Goal: Complete application form: Complete application form

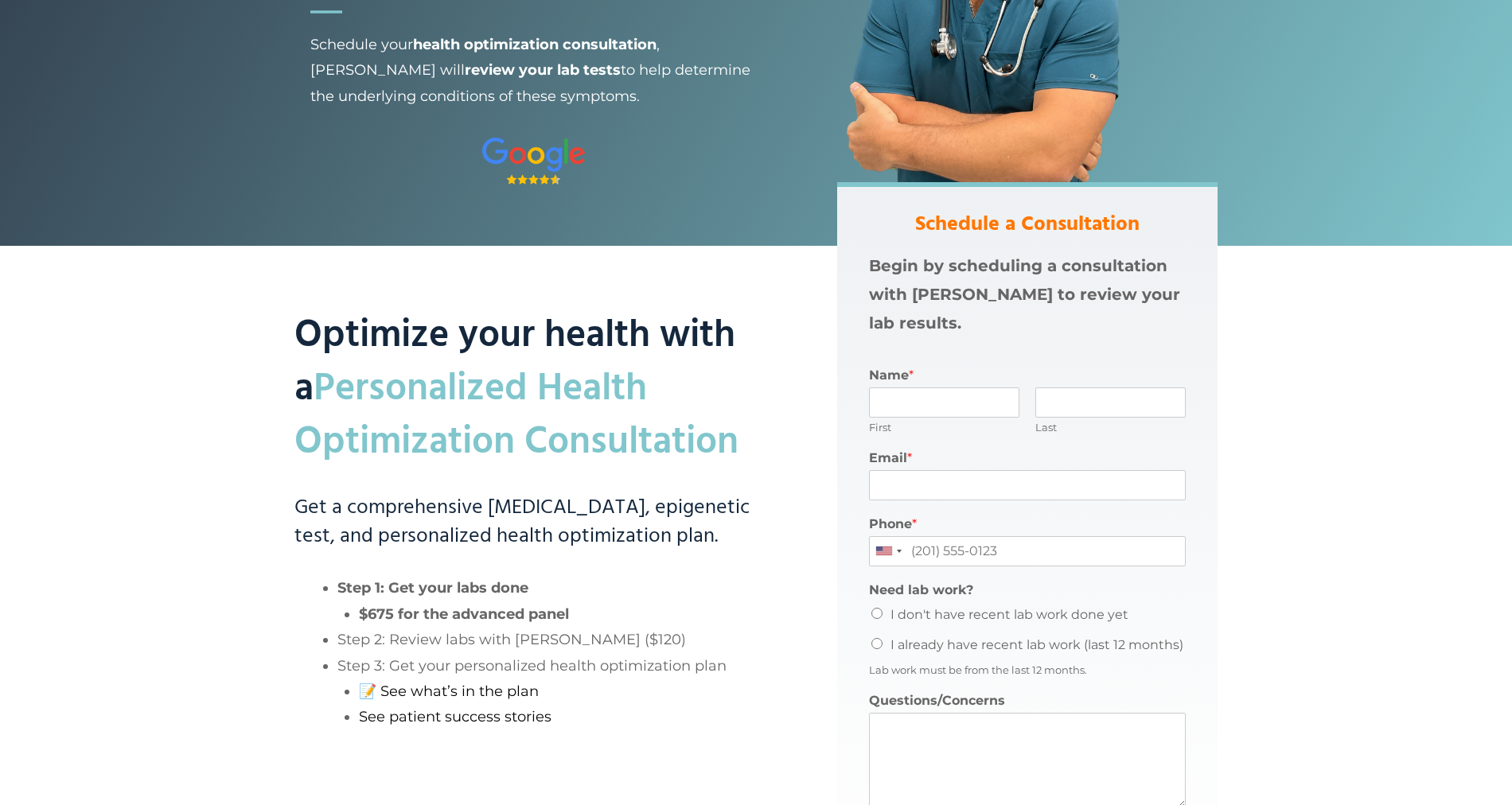
scroll to position [297, 0]
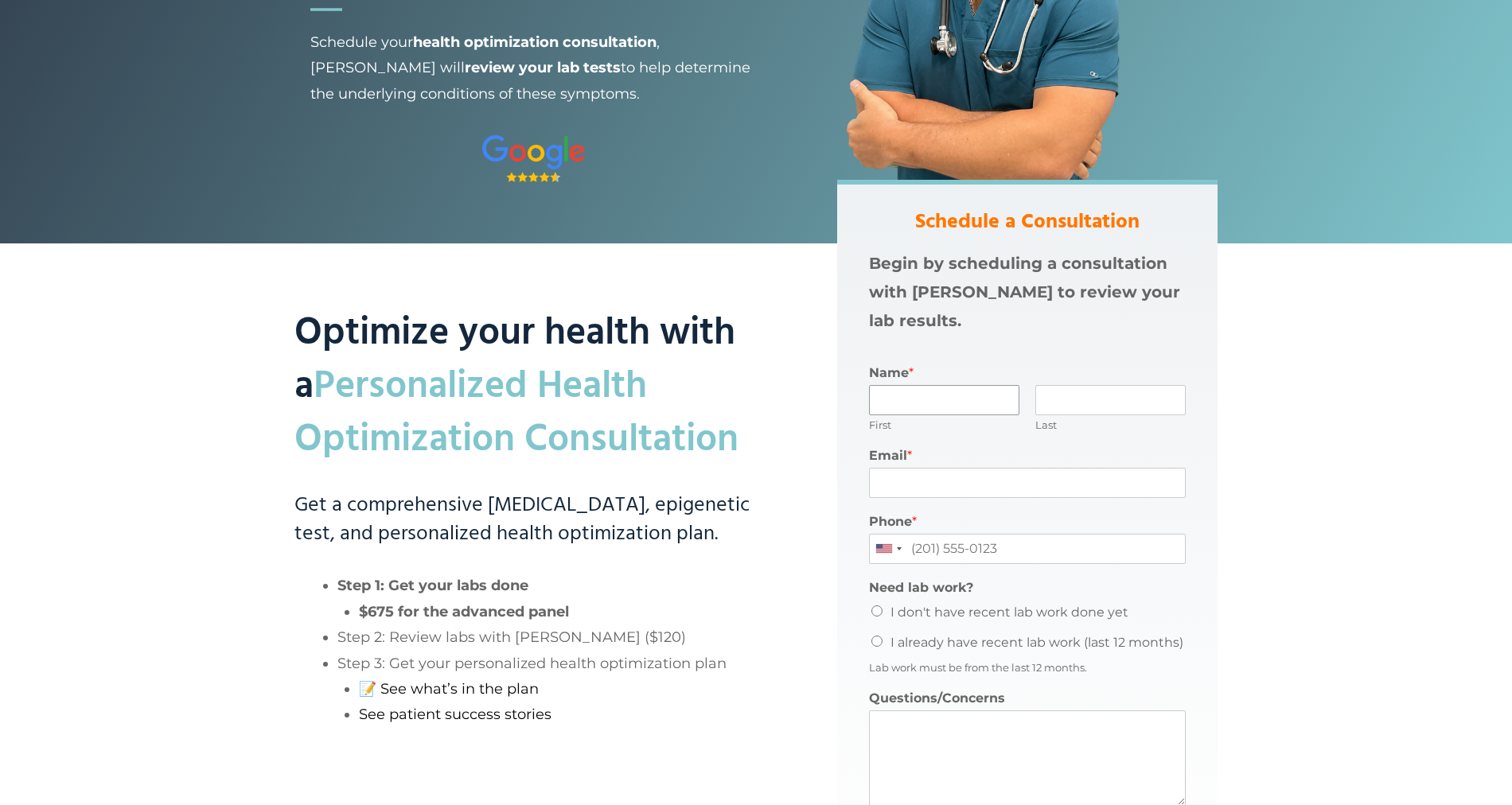
click at [892, 405] on input "Name *" at bounding box center [943, 400] width 151 height 30
click at [894, 405] on input "Name *" at bounding box center [943, 400] width 151 height 30
type input "T"
type input "[PERSON_NAME]"
type input "Testing"
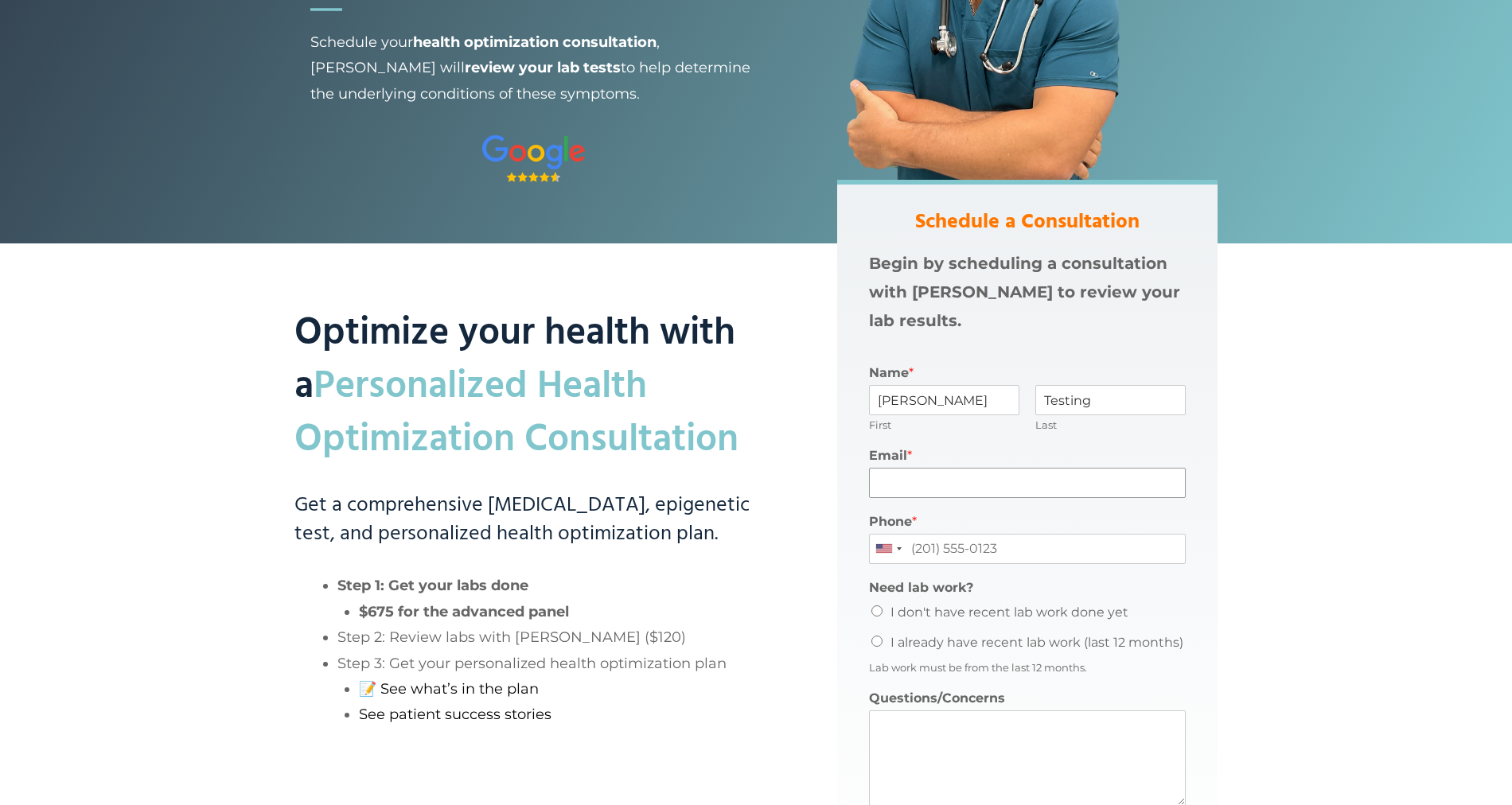
click at [892, 485] on input "Email *" at bounding box center [1027, 483] width 316 height 30
type input "[EMAIL_ADDRESS][DOMAIN_NAME]"
type input "7868797546"
click at [1231, 567] on div "Optimize your health with a Personalized Health Optimization Consultation Get a…" at bounding box center [755, 542] width 955 height 724
click at [877, 610] on input "I don't have recent lab work done yet" at bounding box center [876, 610] width 11 height 11
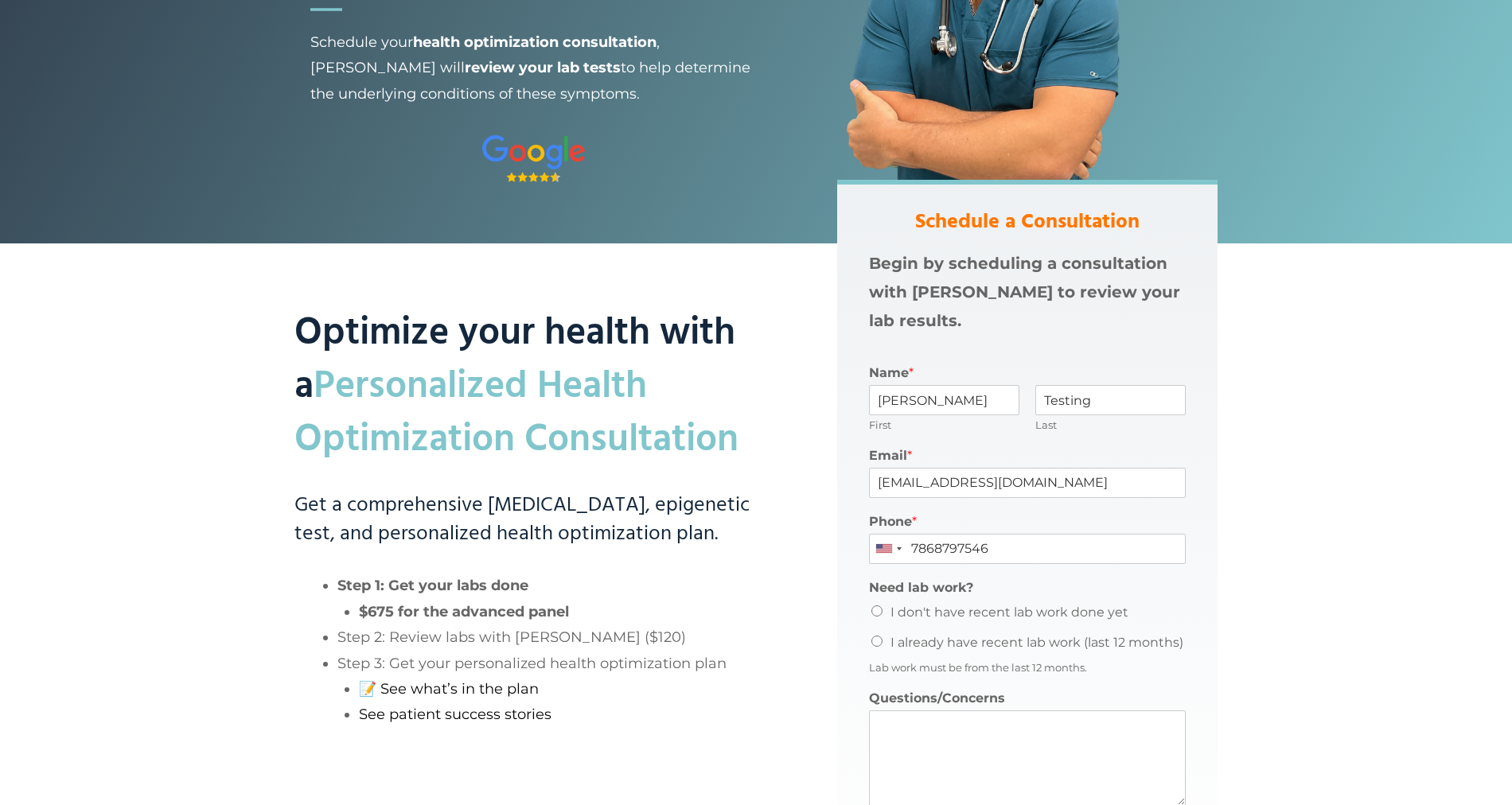
radio input "true"
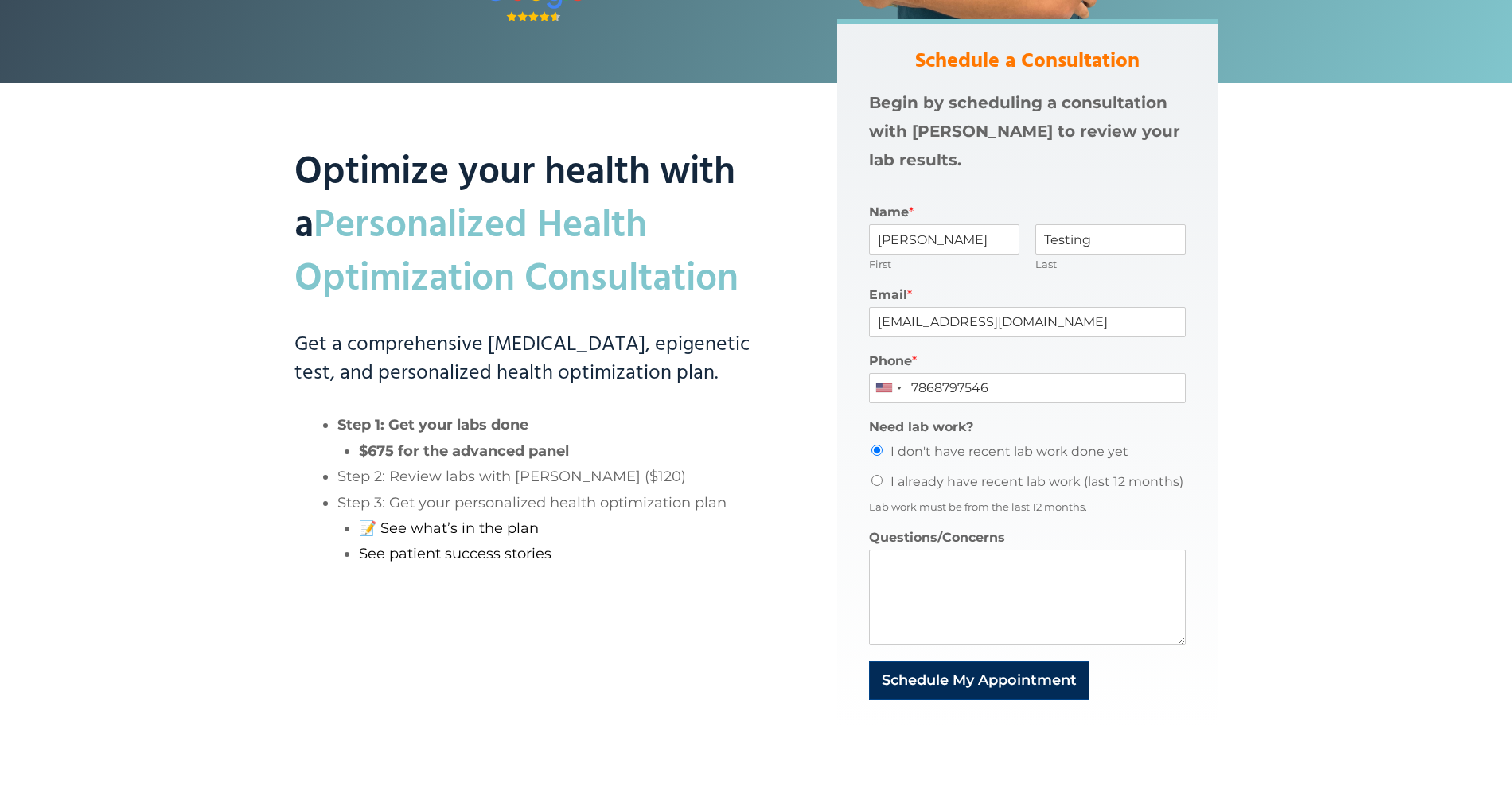
scroll to position [489, 0]
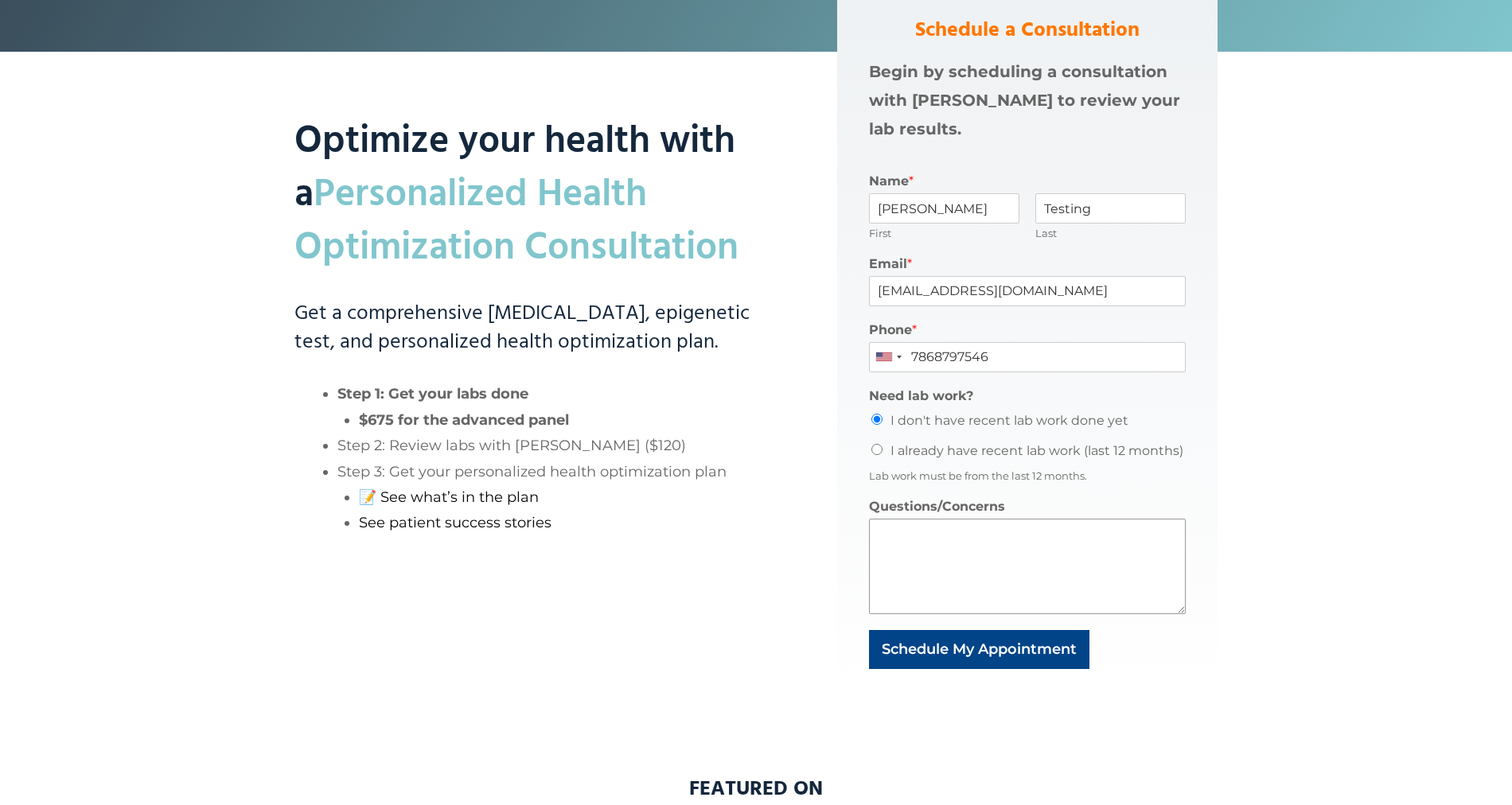
click at [956, 560] on textarea "Questions/Concerns" at bounding box center [1027, 566] width 316 height 96
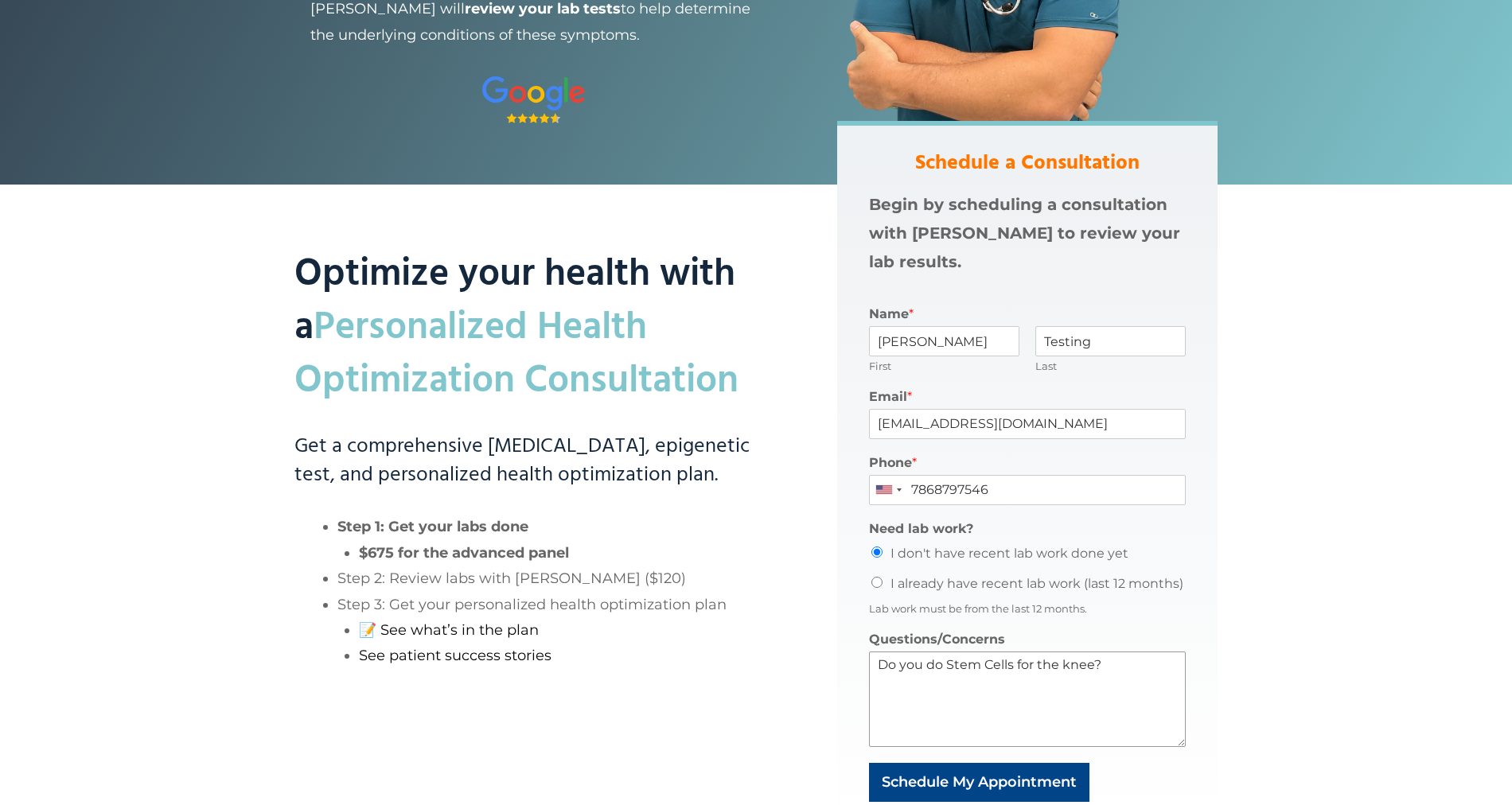
scroll to position [582, 0]
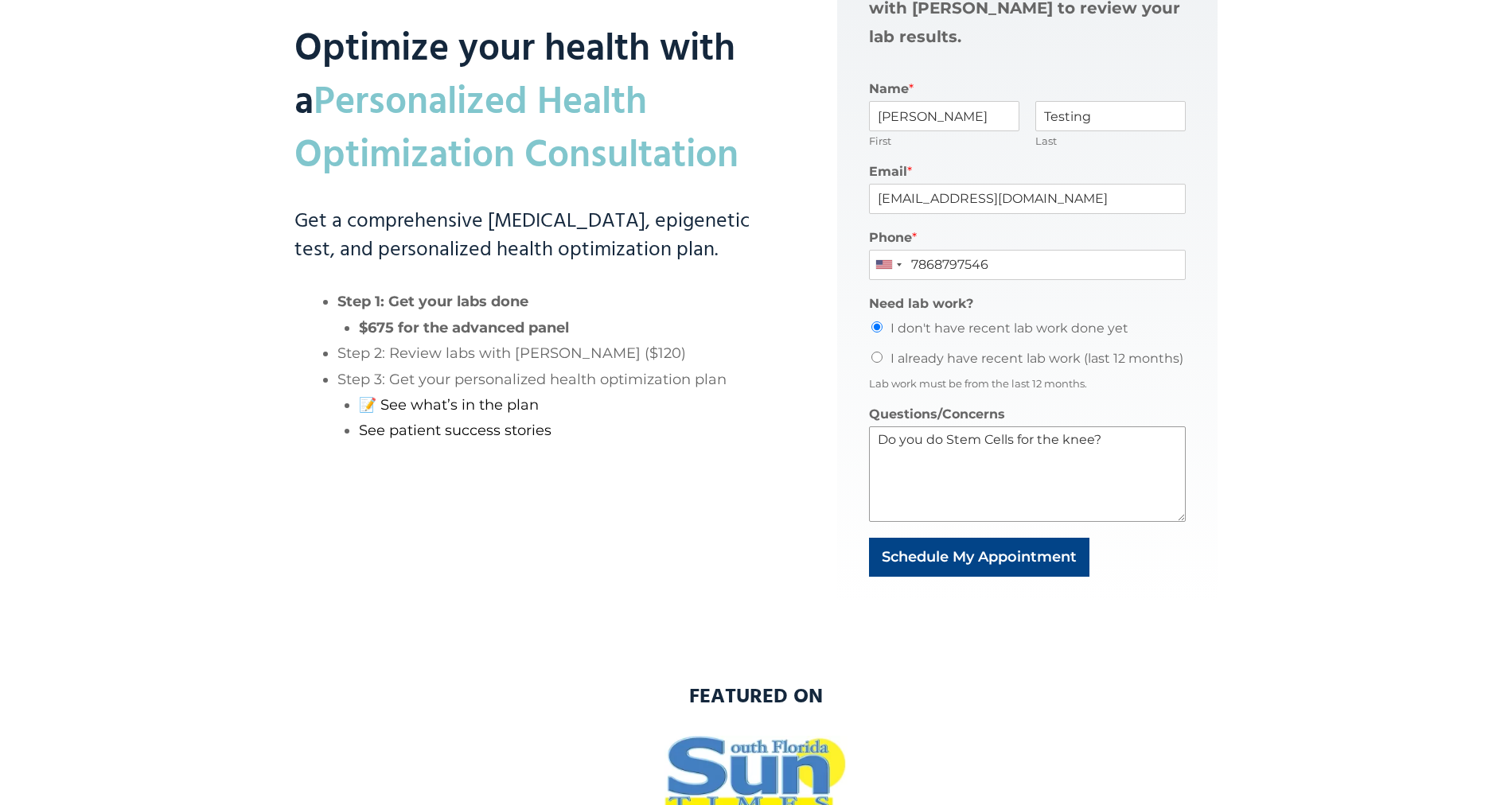
click at [1137, 445] on textarea "Do you do Stem Cells for the knee?" at bounding box center [1027, 474] width 316 height 96
type textarea "What peptides do you offer?"
click at [972, 559] on button "Schedule My Appointment" at bounding box center [978, 557] width 221 height 39
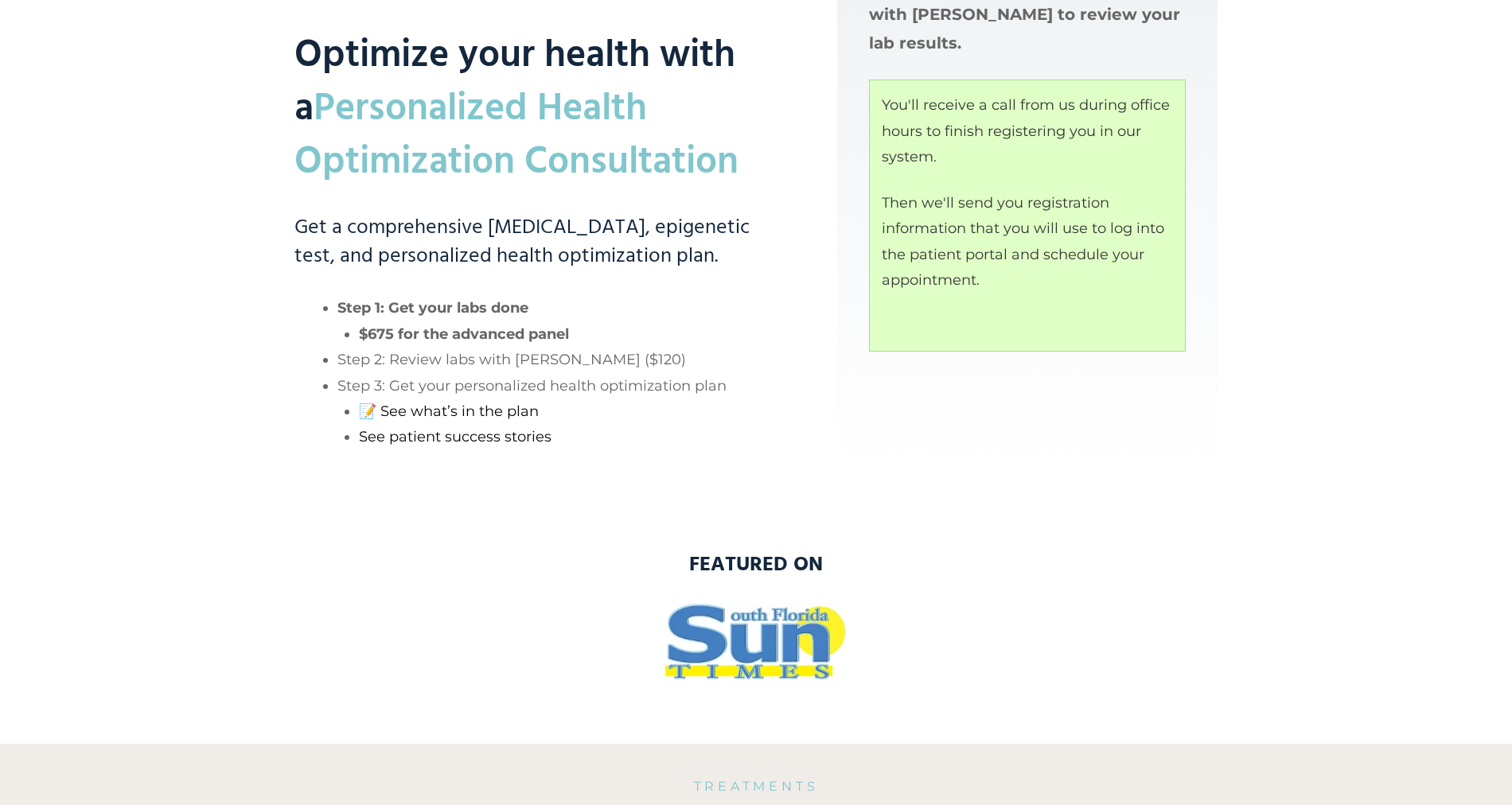
scroll to position [0, 0]
